Goal: Information Seeking & Learning: Check status

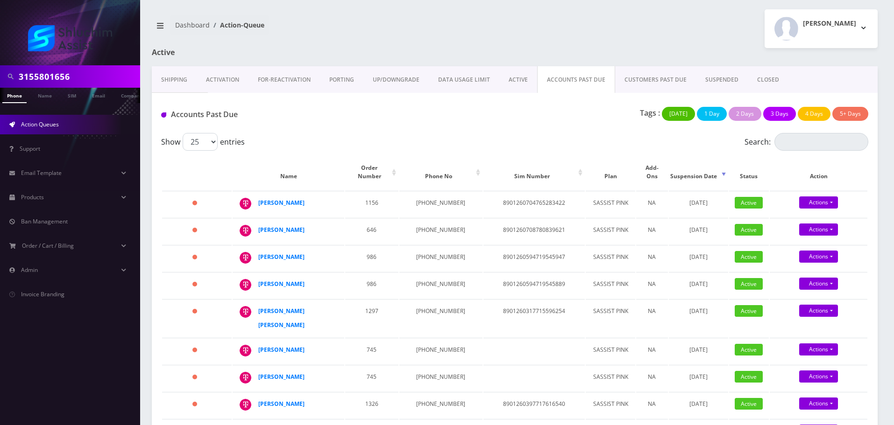
click at [87, 85] on input "3155801656" at bounding box center [78, 77] width 119 height 18
paste input "menachemark@gmail.com"
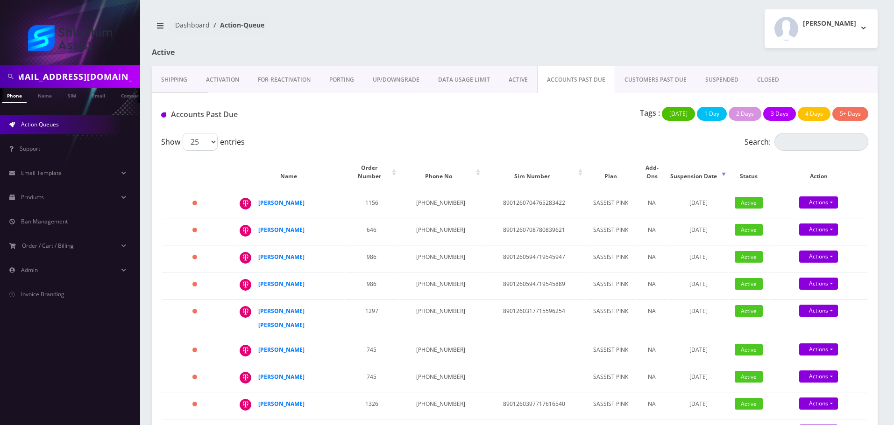
type input "menachemark@gmail.com"
click at [98, 91] on link "Email" at bounding box center [98, 95] width 22 height 15
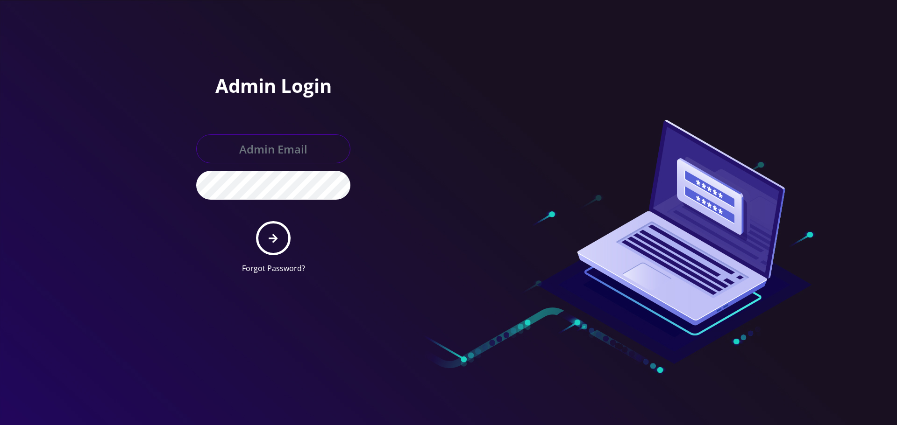
type input "[EMAIL_ADDRESS][DOMAIN_NAME]"
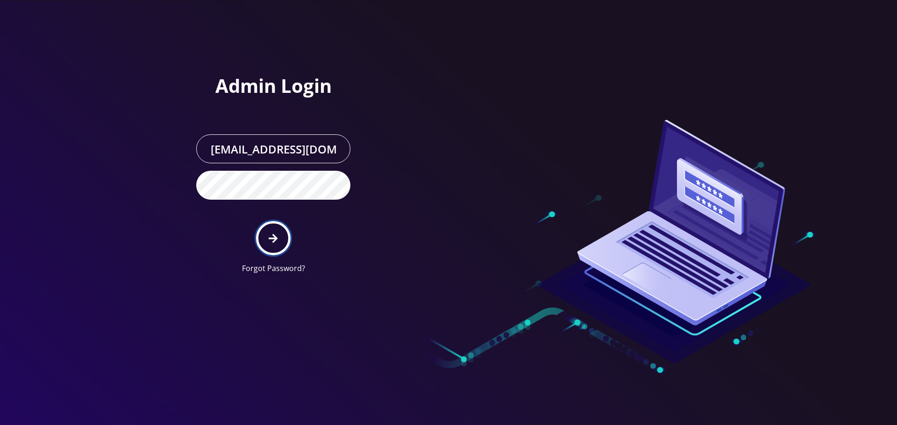
click at [281, 247] on button "submit" at bounding box center [273, 238] width 34 height 34
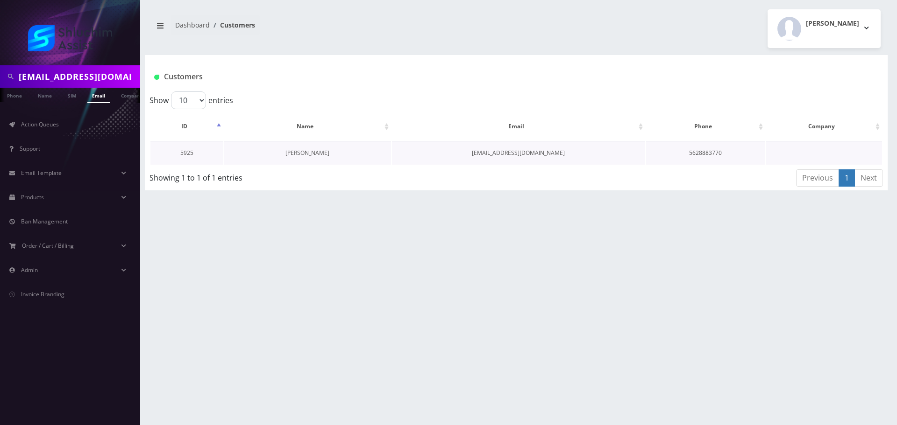
click at [296, 150] on link "[PERSON_NAME]" at bounding box center [307, 153] width 44 height 8
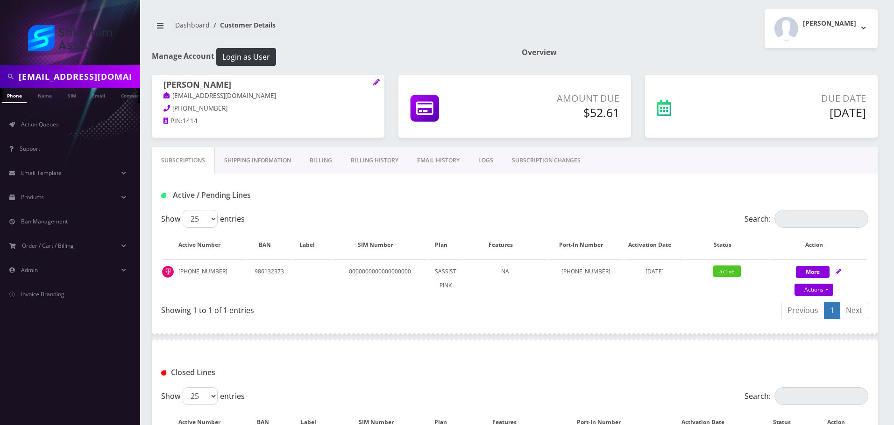
click at [423, 162] on link "EMAIL HISTORY" at bounding box center [438, 160] width 61 height 27
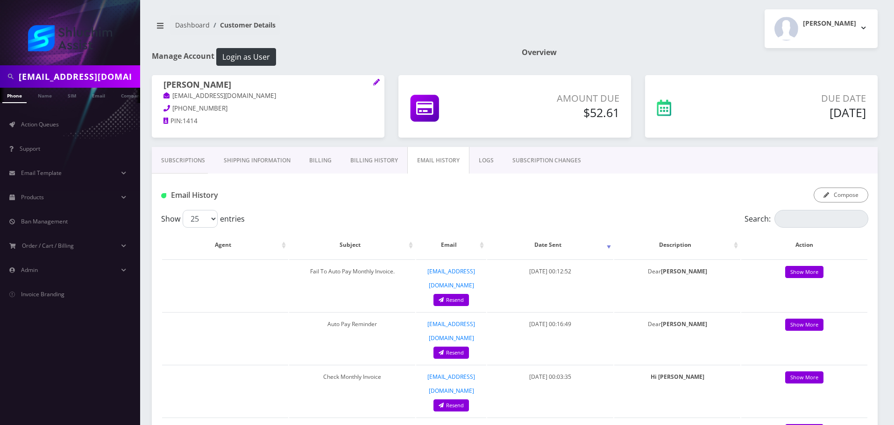
drag, startPoint x: 187, startPoint y: 159, endPoint x: 205, endPoint y: 162, distance: 18.4
click at [187, 159] on link "Subscriptions" at bounding box center [183, 160] width 63 height 27
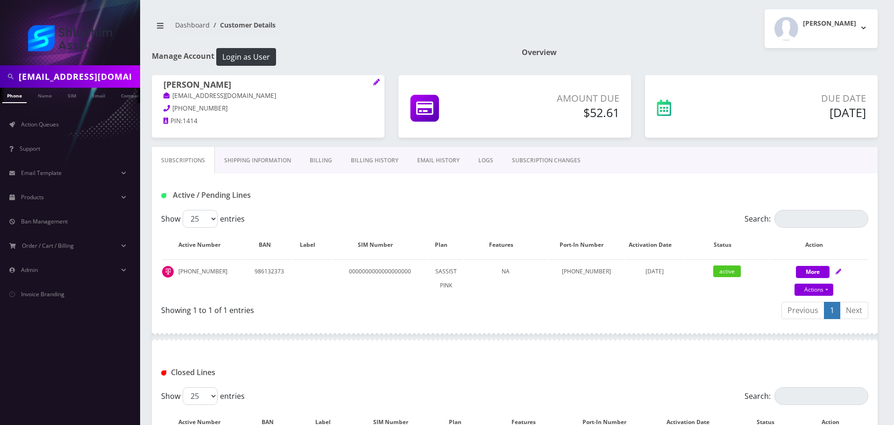
click at [429, 159] on link "EMAIL HISTORY" at bounding box center [438, 160] width 61 height 27
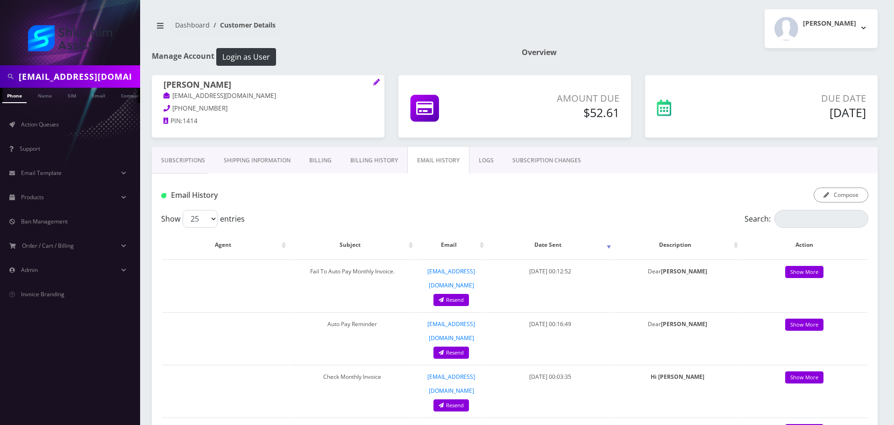
click at [367, 160] on link "Billing History" at bounding box center [374, 160] width 66 height 27
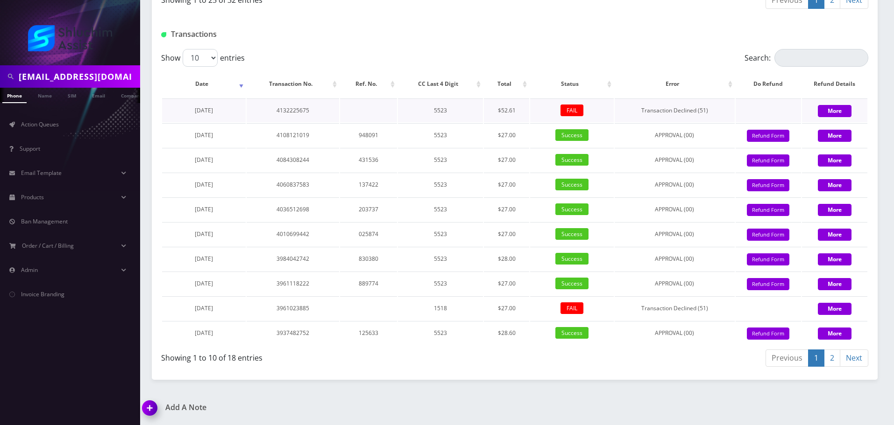
scroll to position [1114, 0]
drag, startPoint x: 460, startPoint y: 139, endPoint x: 488, endPoint y: 139, distance: 27.6
click at [488, 139] on tr "August 03, 2025 4108121019 948091 5523 $27.00 Success APPROVAL (00) 27 Give Cre…" at bounding box center [514, 135] width 705 height 24
click at [488, 139] on td "$27.00" at bounding box center [506, 135] width 45 height 24
drag, startPoint x: 477, startPoint y: 138, endPoint x: 510, endPoint y: 138, distance: 33.2
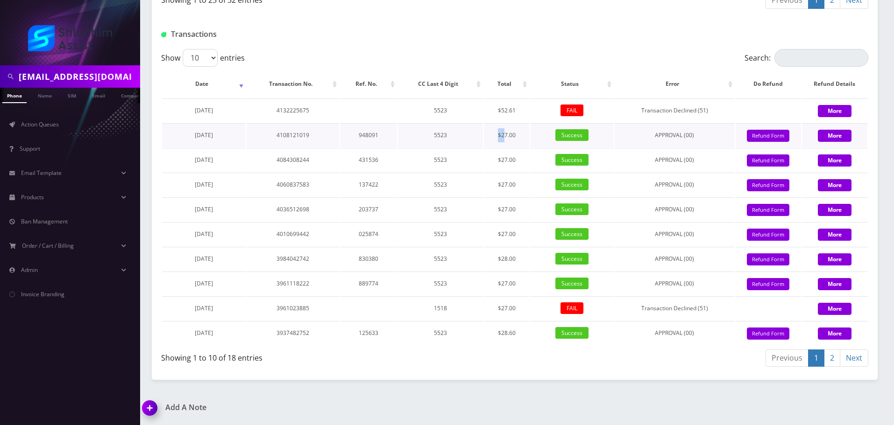
click at [508, 138] on tr "August 03, 2025 4108121019 948091 5523 $27.00 Success APPROVAL (00) 27 Give Cre…" at bounding box center [514, 135] width 705 height 24
click at [513, 138] on td "$27.00" at bounding box center [506, 135] width 45 height 24
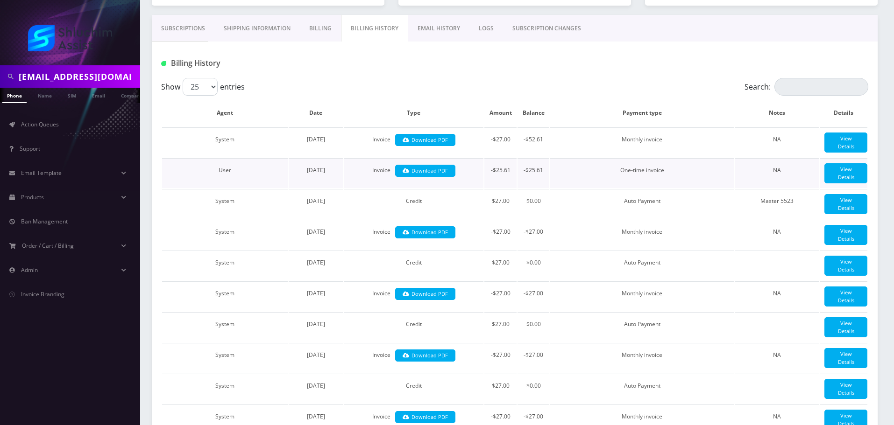
scroll to position [133, 0]
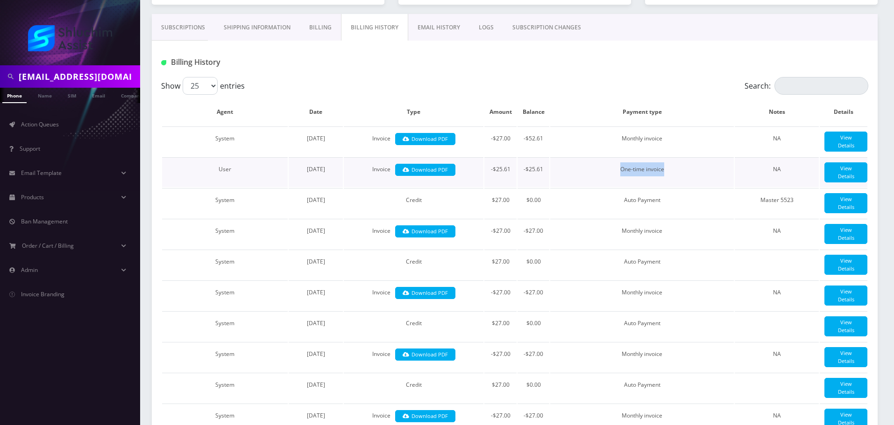
drag, startPoint x: 612, startPoint y: 171, endPoint x: 675, endPoint y: 171, distance: 62.6
click at [674, 171] on td "One-time invoice" at bounding box center [642, 172] width 184 height 30
click at [675, 171] on td "One-time invoice" at bounding box center [642, 172] width 184 height 30
drag, startPoint x: 623, startPoint y: 171, endPoint x: 683, endPoint y: 172, distance: 60.3
click at [677, 172] on td "One-time invoice" at bounding box center [642, 172] width 184 height 30
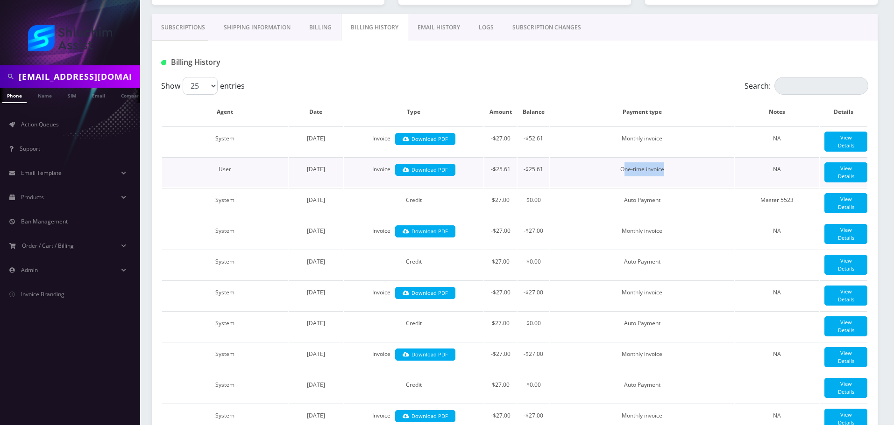
click at [683, 172] on td "One-time invoice" at bounding box center [642, 172] width 184 height 30
click at [835, 172] on link "View Details" at bounding box center [845, 173] width 43 height 20
drag, startPoint x: 668, startPoint y: 204, endPoint x: 680, endPoint y: 204, distance: 12.1
click at [680, 204] on td "Auto Payment" at bounding box center [642, 203] width 184 height 30
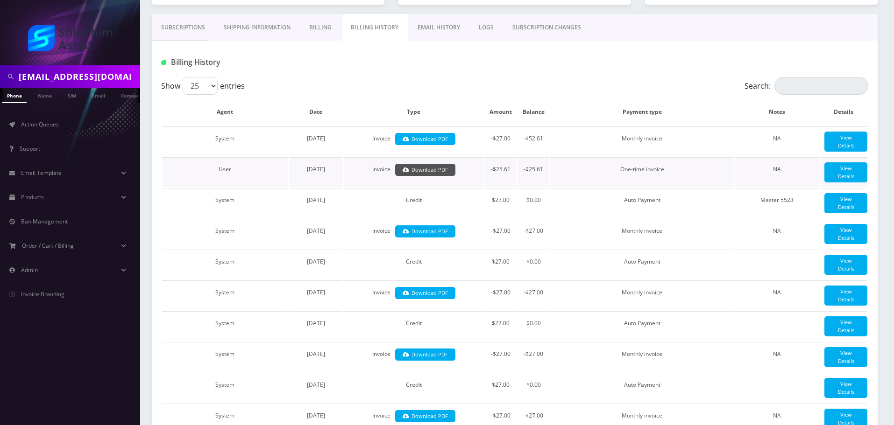
click at [437, 170] on link "Download PDF" at bounding box center [425, 170] width 60 height 13
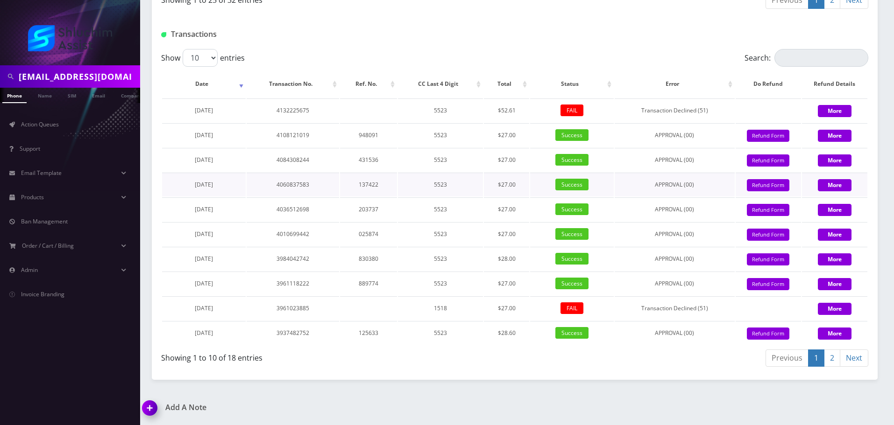
scroll to position [1114, 0]
drag, startPoint x: 494, startPoint y: 306, endPoint x: 526, endPoint y: 307, distance: 32.2
click at [526, 307] on td "$27.00" at bounding box center [506, 309] width 45 height 24
click at [524, 307] on td "$27.00" at bounding box center [506, 309] width 45 height 24
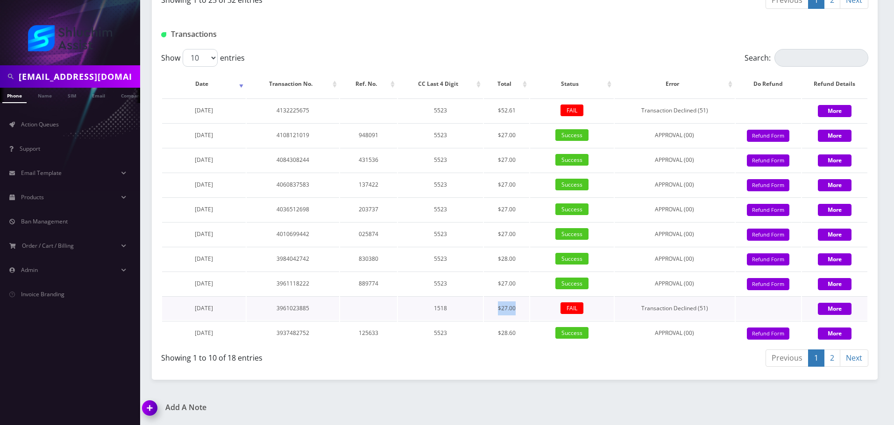
drag, startPoint x: 496, startPoint y: 307, endPoint x: 526, endPoint y: 307, distance: 30.4
click at [526, 307] on td "$27.00" at bounding box center [506, 309] width 45 height 24
drag, startPoint x: 493, startPoint y: 309, endPoint x: 529, endPoint y: 309, distance: 36.0
click at [524, 309] on td "$27.00" at bounding box center [506, 309] width 45 height 24
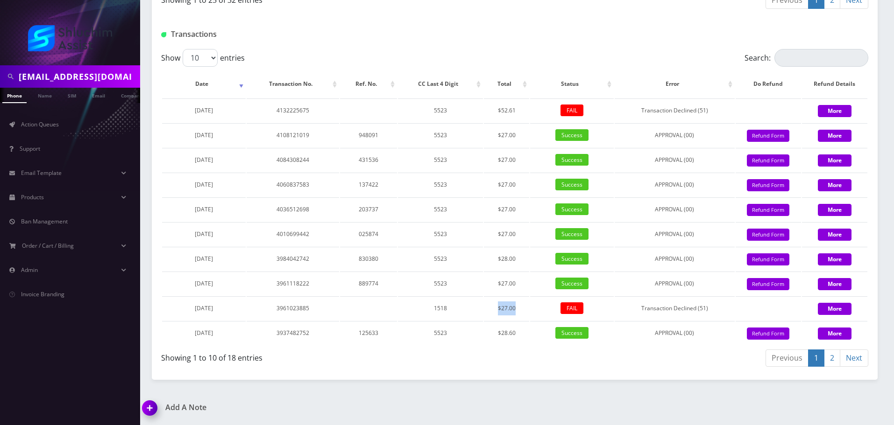
click at [529, 309] on table "Date Transaction No. Ref. No. CC Last 4 Digit Total Status Error Do Refund Refu…" at bounding box center [514, 208] width 707 height 276
drag, startPoint x: 492, startPoint y: 309, endPoint x: 523, endPoint y: 310, distance: 30.4
click at [517, 310] on td "$27.00" at bounding box center [506, 309] width 45 height 24
click at [523, 310] on td "$27.00" at bounding box center [506, 309] width 45 height 24
drag, startPoint x: 496, startPoint y: 310, endPoint x: 527, endPoint y: 310, distance: 30.8
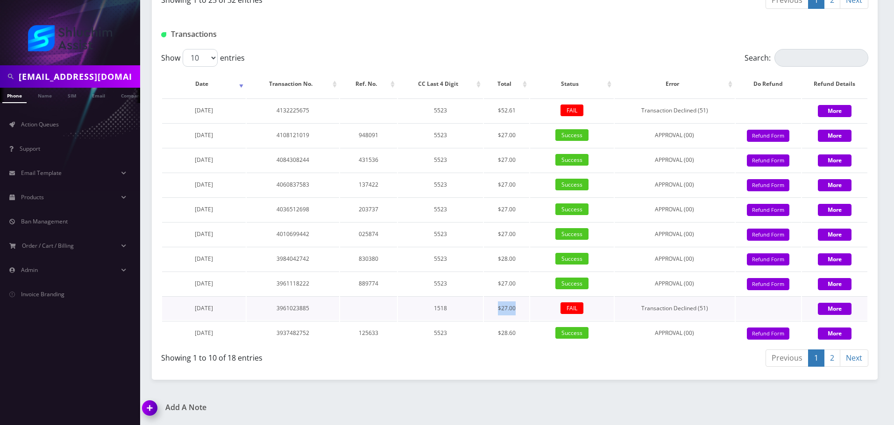
click at [524, 310] on td "$27.00" at bounding box center [506, 309] width 45 height 24
click at [527, 310] on td "$27.00" at bounding box center [506, 309] width 45 height 24
drag, startPoint x: 496, startPoint y: 311, endPoint x: 530, endPoint y: 311, distance: 34.1
click at [530, 311] on tr "February 03, 2025 3961023885 1518 $27.00 FAIL Transaction Declined (51) More" at bounding box center [514, 309] width 705 height 24
click at [530, 311] on td "FAIL" at bounding box center [572, 309] width 84 height 24
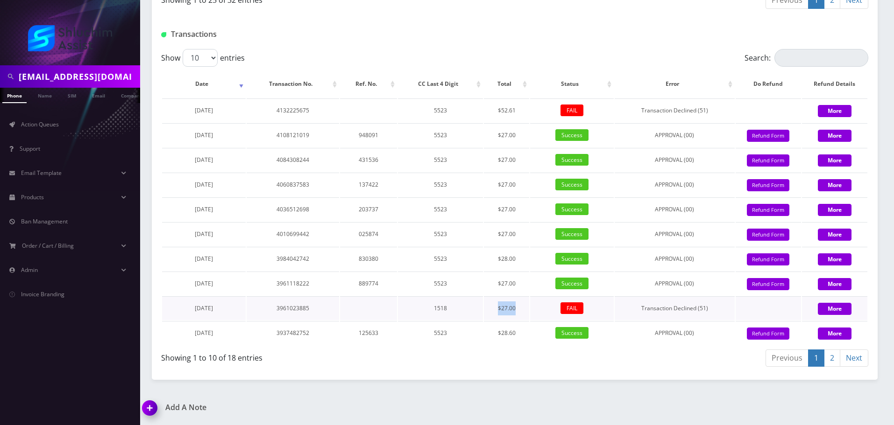
drag, startPoint x: 499, startPoint y: 311, endPoint x: 528, endPoint y: 311, distance: 29.0
click at [528, 311] on td "$27.00" at bounding box center [506, 309] width 45 height 24
drag, startPoint x: 528, startPoint y: 311, endPoint x: 523, endPoint y: 312, distance: 5.2
click at [528, 312] on td "$27.00" at bounding box center [506, 309] width 45 height 24
click at [528, 311] on td "$27.00" at bounding box center [506, 309] width 45 height 24
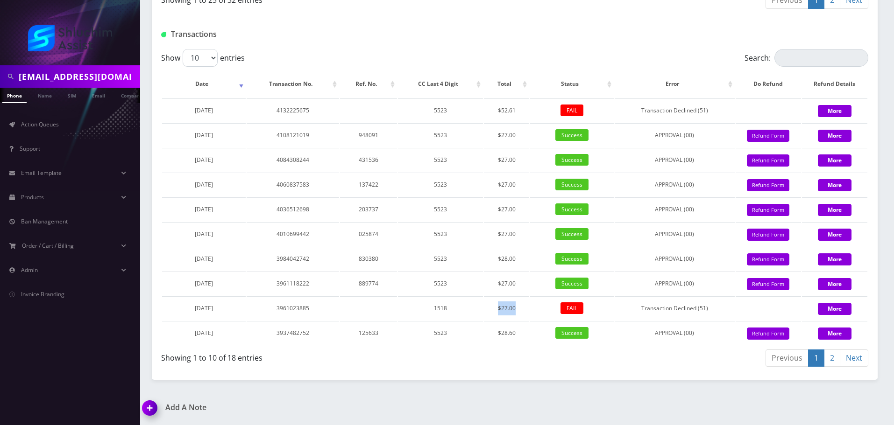
drag, startPoint x: 488, startPoint y: 309, endPoint x: 529, endPoint y: 309, distance: 40.6
click at [528, 309] on td "$27.00" at bounding box center [506, 309] width 45 height 24
click at [529, 309] on table "Date Transaction No. Ref. No. CC Last 4 Digit Total Status Error Do Refund Refu…" at bounding box center [514, 208] width 707 height 276
drag, startPoint x: 492, startPoint y: 307, endPoint x: 528, endPoint y: 307, distance: 35.5
click at [528, 307] on td "$27.00" at bounding box center [506, 309] width 45 height 24
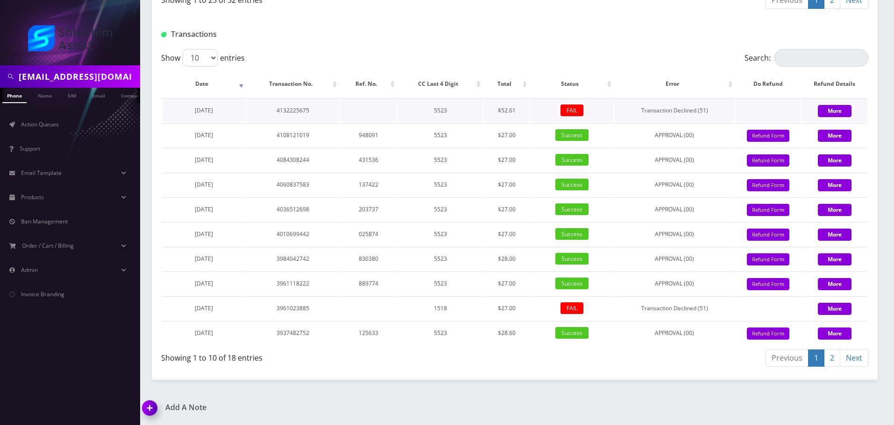
click at [566, 110] on span "FAIL" at bounding box center [571, 111] width 23 height 12
click at [829, 108] on button "More" at bounding box center [835, 111] width 34 height 12
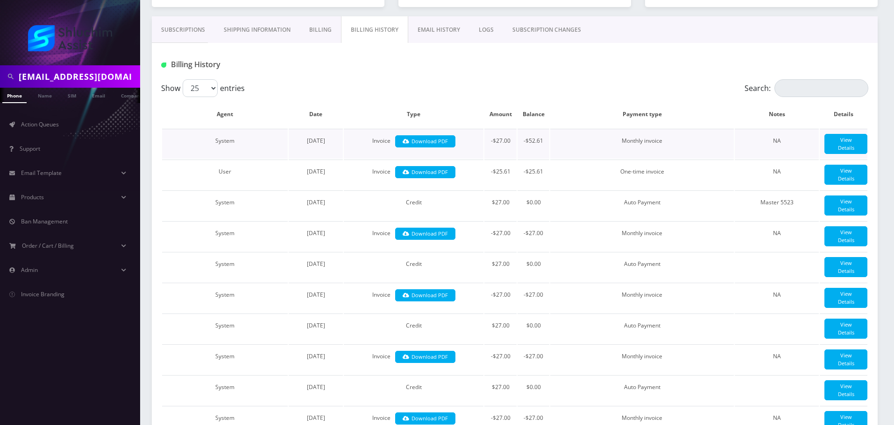
scroll to position [140, 0]
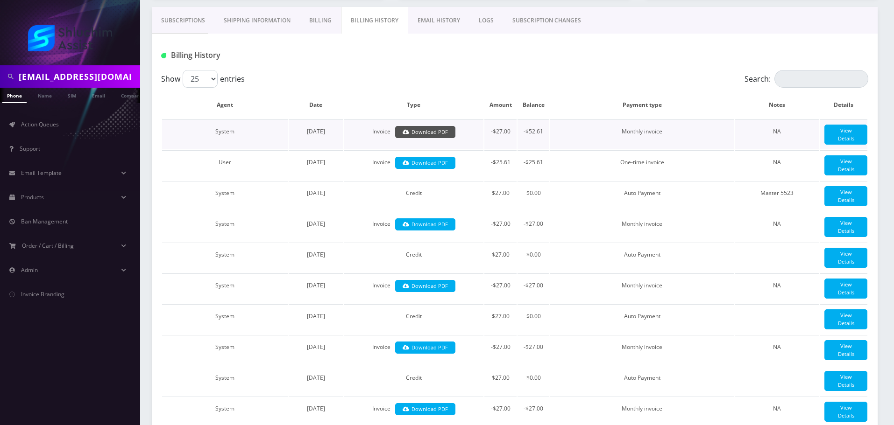
click at [451, 133] on link "Download PDF" at bounding box center [425, 132] width 60 height 13
click at [422, 168] on link "Download PDF" at bounding box center [425, 163] width 60 height 13
